Goal: Information Seeking & Learning: Learn about a topic

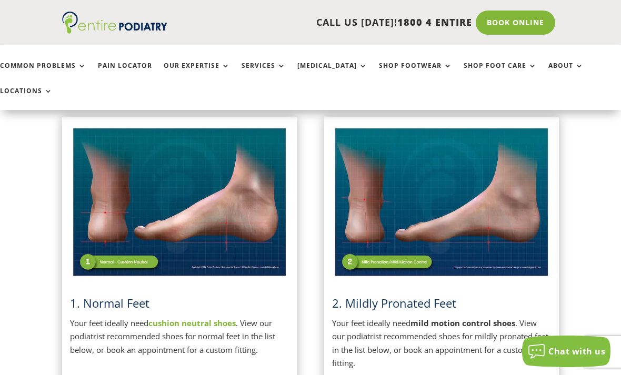
scroll to position [234, 0]
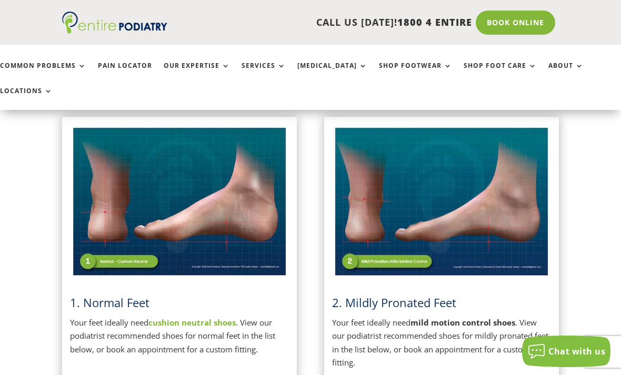
click at [253, 220] on img at bounding box center [179, 202] width 219 height 154
click at [139, 295] on link "1. Normal Feet" at bounding box center [109, 303] width 79 height 16
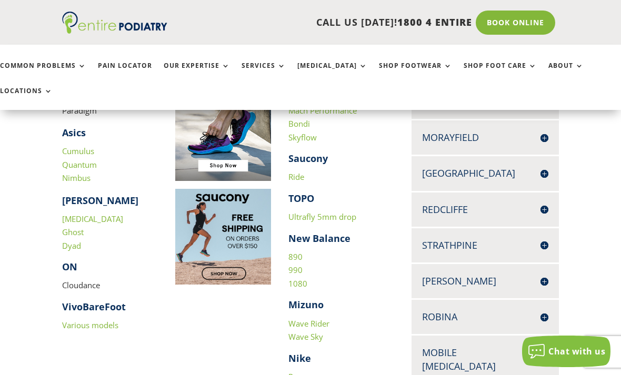
scroll to position [324, 0]
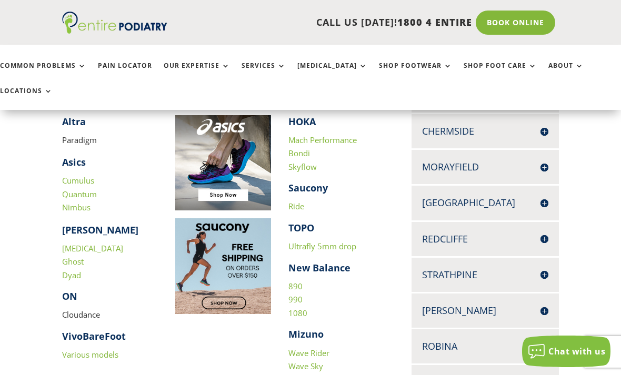
click at [88, 175] on link "Cumulus" at bounding box center [78, 180] width 32 height 11
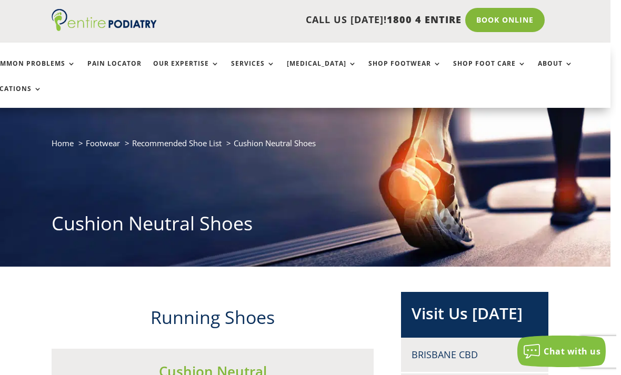
scroll to position [0, 6]
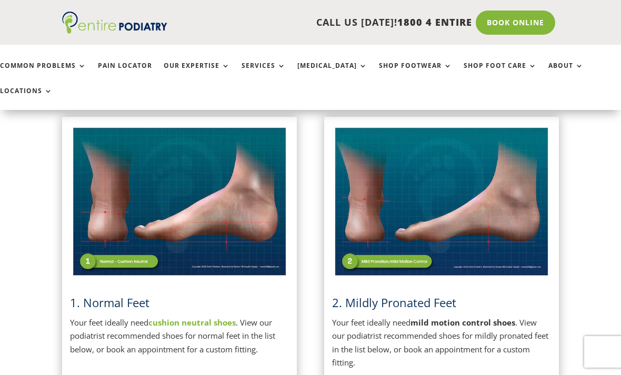
click at [440, 295] on span "2. Mildly Pronated Feet" at bounding box center [394, 303] width 124 height 16
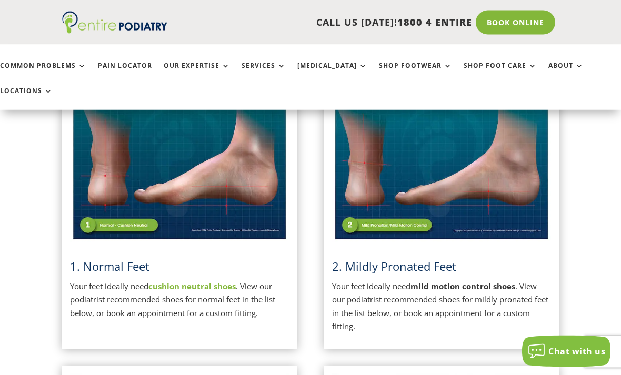
scroll to position [271, 0]
click at [483, 292] on p "Your feet ideally need mild motion control shoes . View our podiatrist recommen…" at bounding box center [441, 307] width 219 height 54
click at [501, 281] on strong "mild motion control shoes" at bounding box center [463, 286] width 105 height 11
click at [392, 258] on span "2. Mildly Pronated Feet" at bounding box center [394, 266] width 124 height 16
click at [402, 231] on div "2. Mildly Pronated Feet Your feet ideally need mild motion control shoes . View…" at bounding box center [441, 210] width 219 height 245
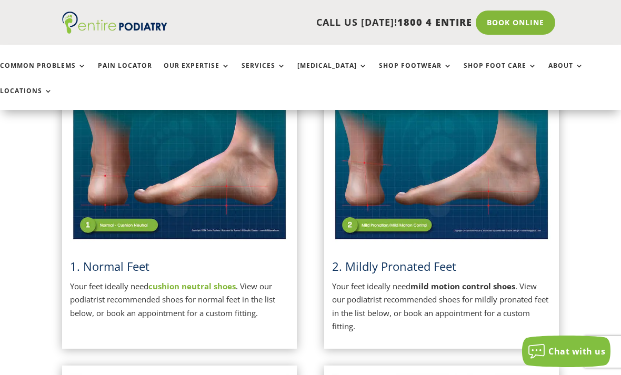
click at [461, 176] on img at bounding box center [441, 165] width 219 height 154
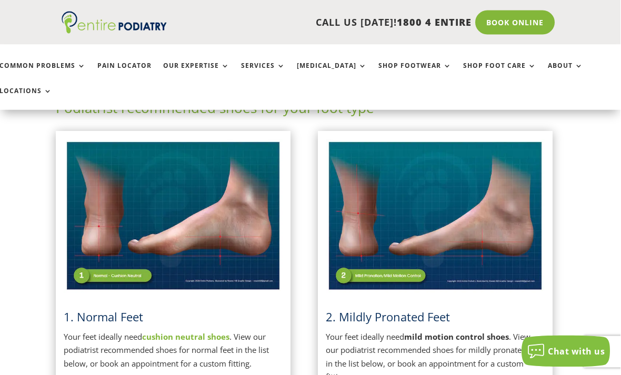
scroll to position [220, 6]
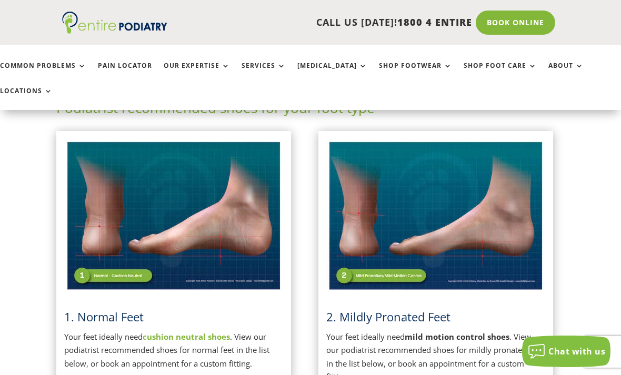
click at [472, 309] on h3 "2. Mildly Pronated Feet" at bounding box center [435, 320] width 219 height 22
click at [460, 332] on strong "mild motion control shoes" at bounding box center [457, 337] width 105 height 11
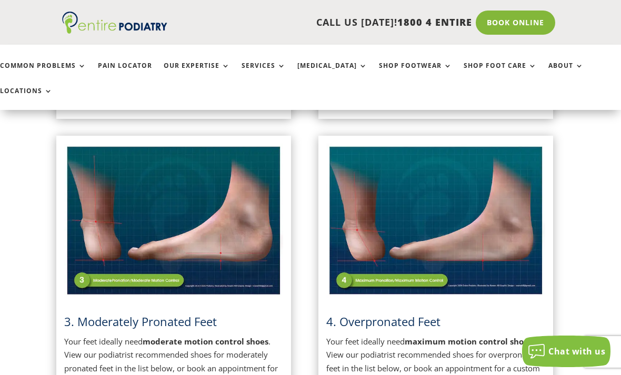
scroll to position [507, 6]
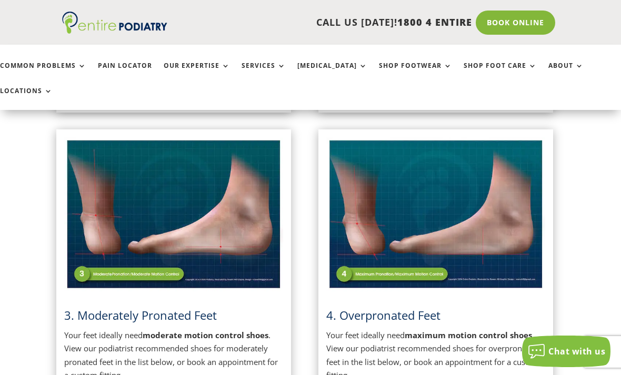
click at [505, 330] on strong "maximum motion control shoes" at bounding box center [468, 335] width 127 height 11
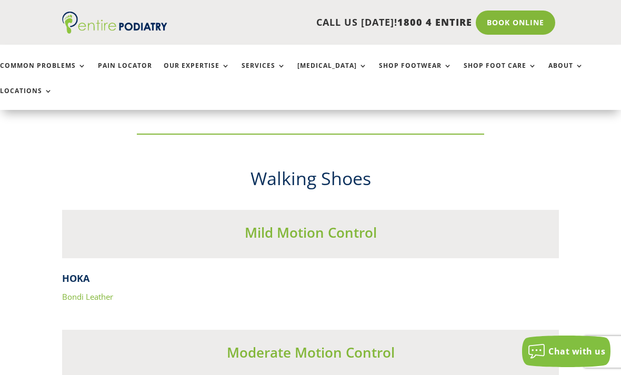
scroll to position [3071, 0]
click at [102, 291] on link "Bondi Leather" at bounding box center [87, 296] width 51 height 11
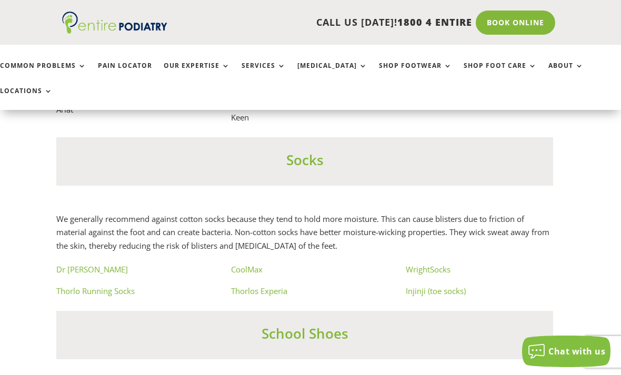
scroll to position [5942, 6]
click at [417, 285] on link "Injinji (toe socks)" at bounding box center [436, 290] width 60 height 11
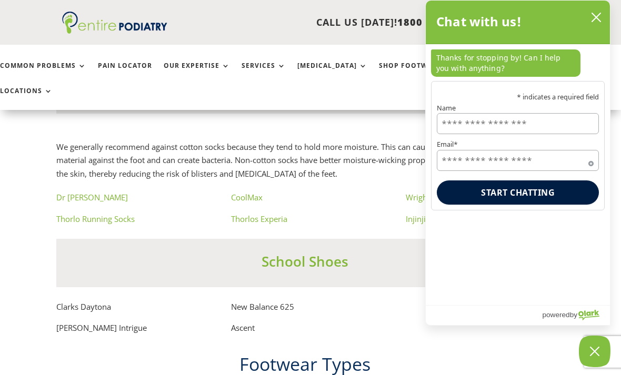
scroll to position [6014, 6]
click at [598, 17] on icon "close chatbox" at bounding box center [596, 17] width 11 height 11
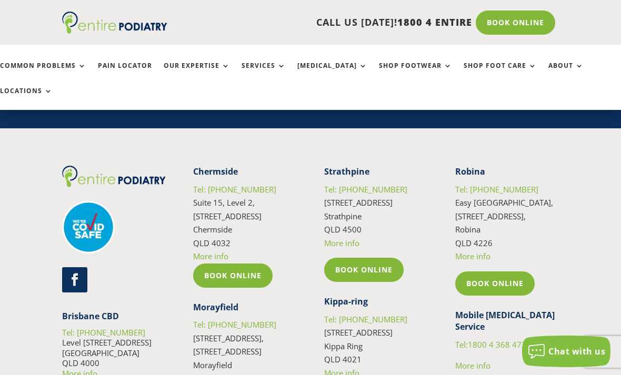
scroll to position [8259, 0]
